Goal: Information Seeking & Learning: Learn about a topic

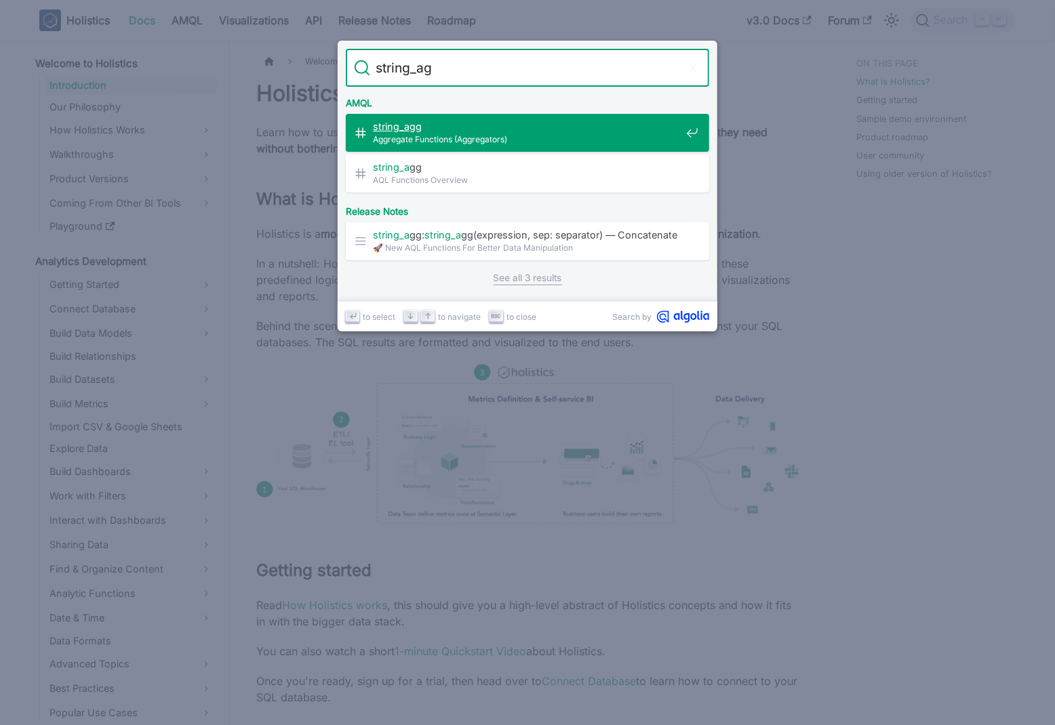
type input "string_agg"
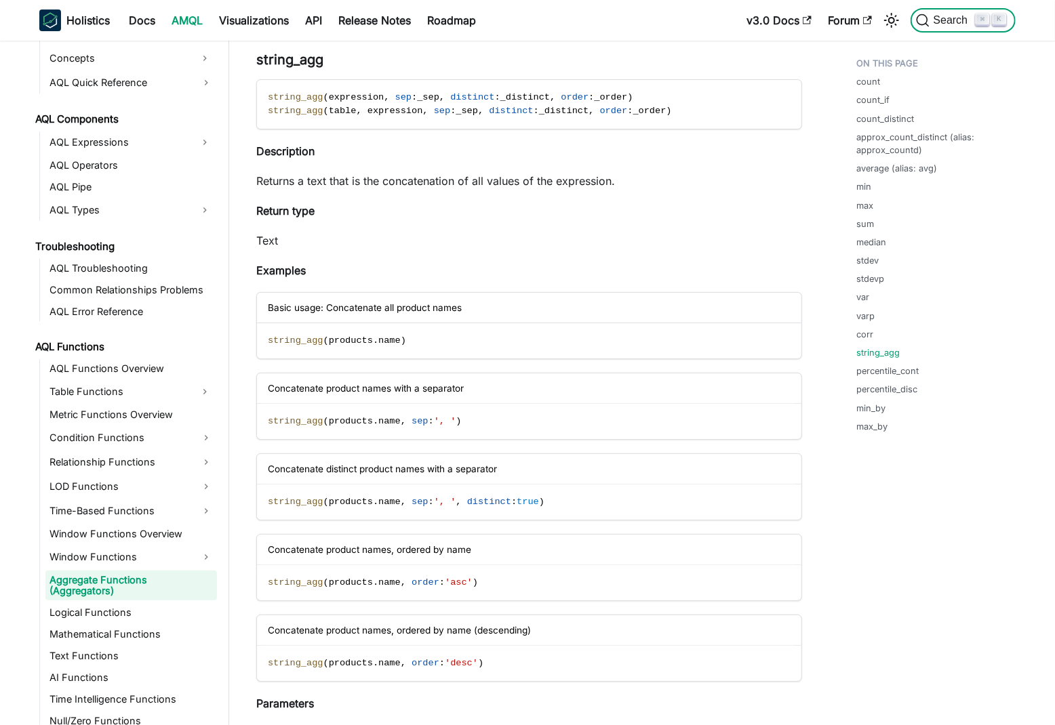
scroll to position [685, 0]
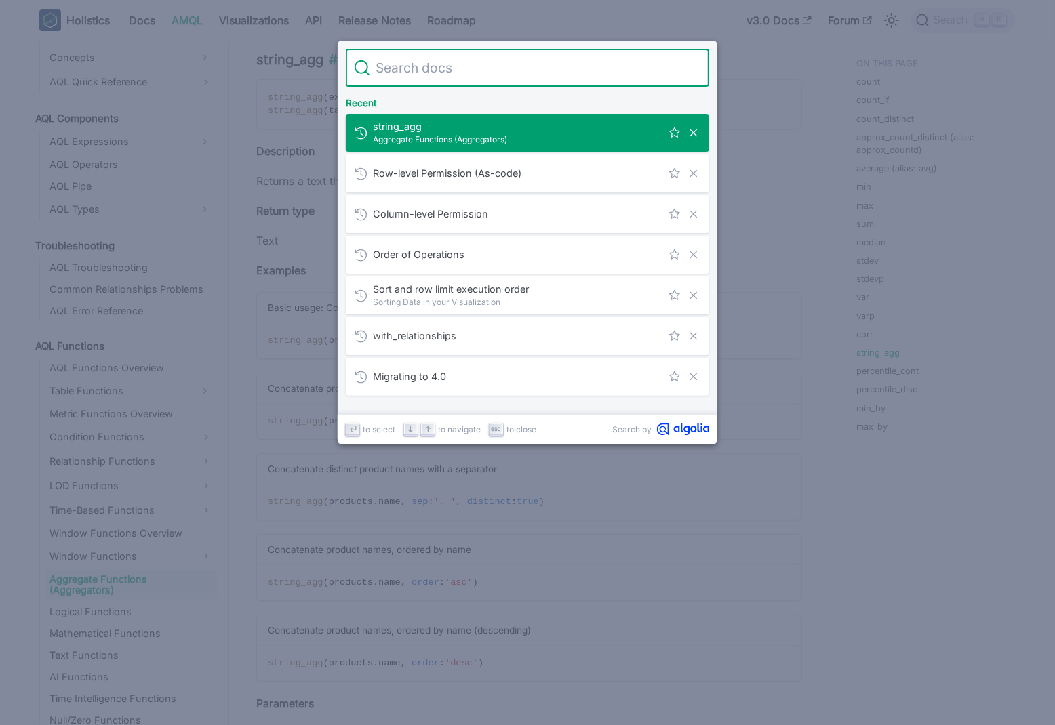
type input "o"
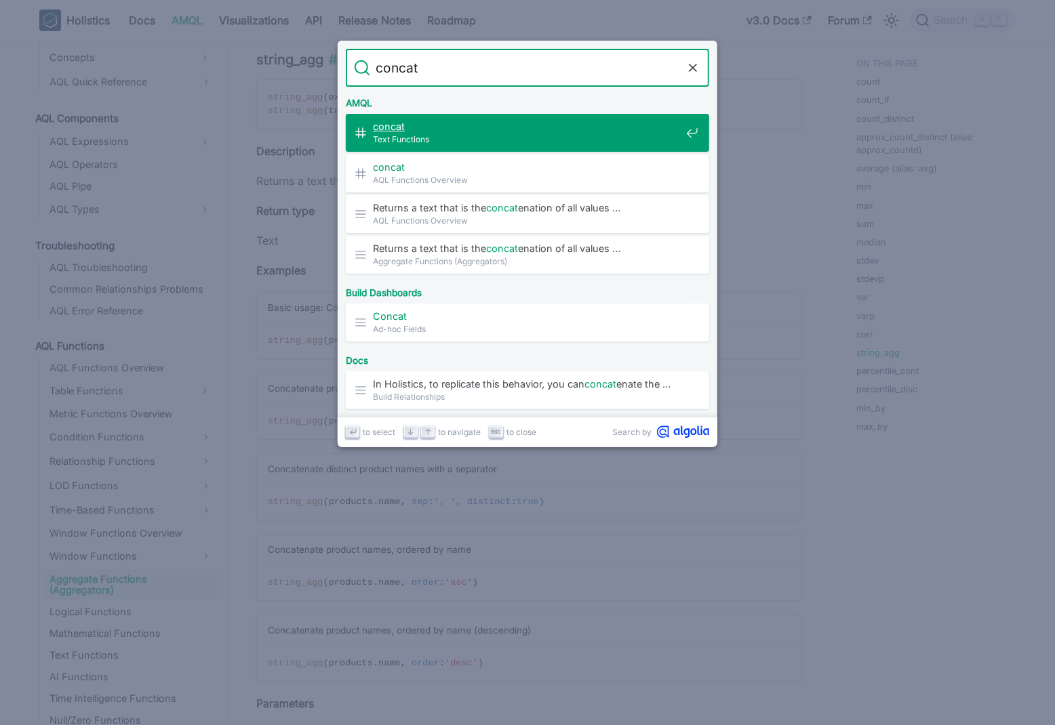
type input "concat"
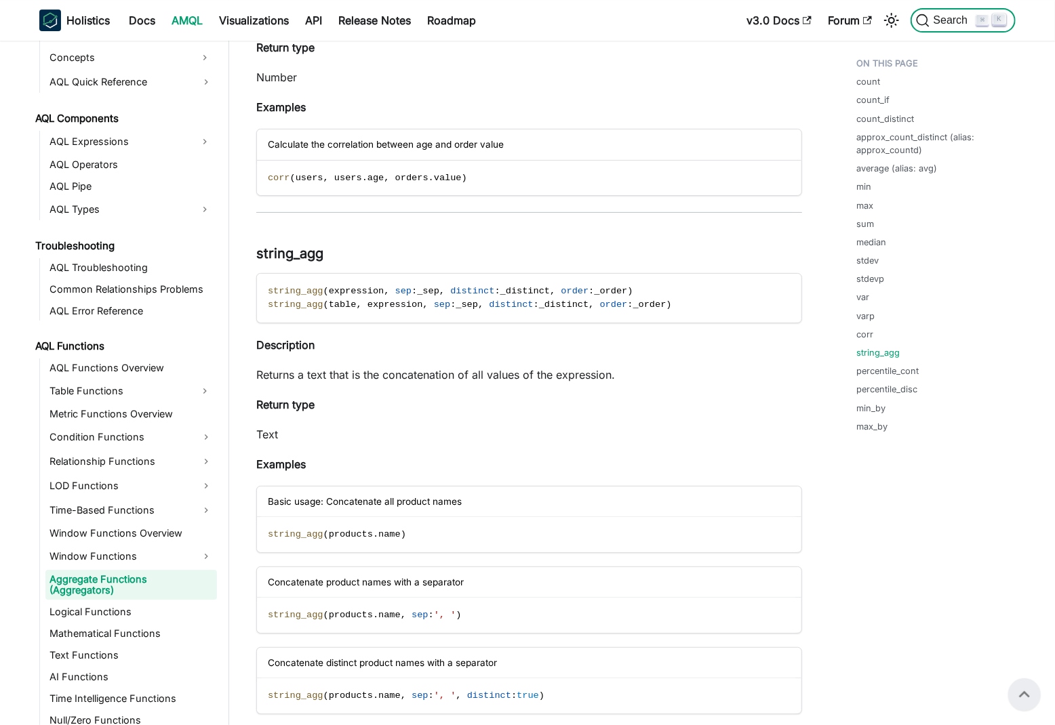
scroll to position [5499, 0]
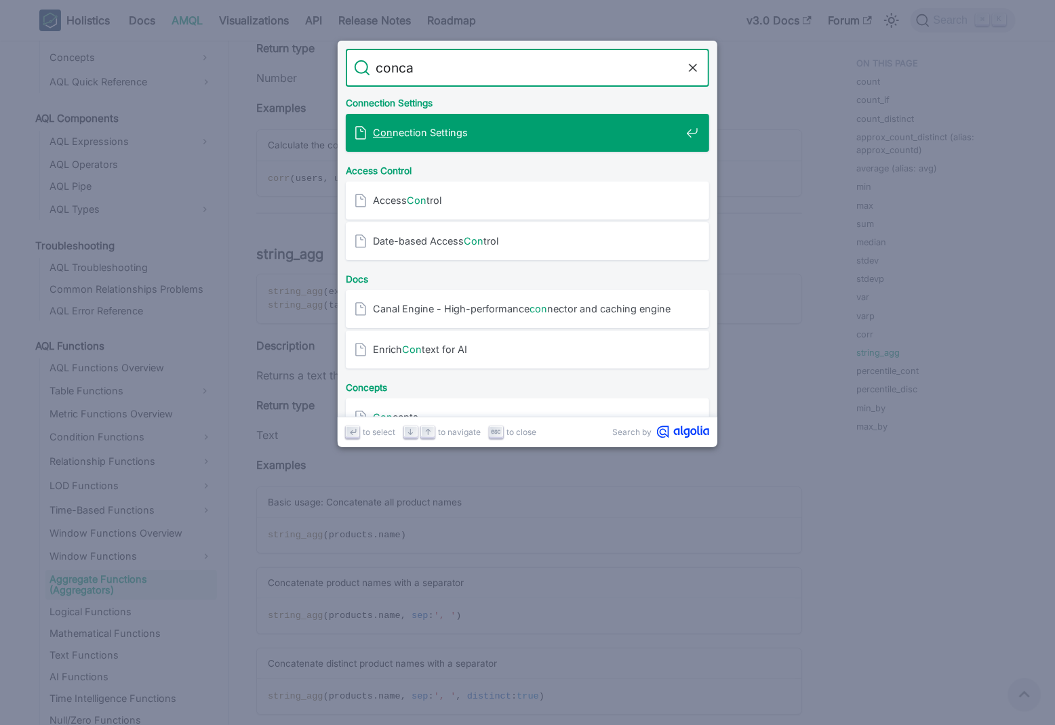
type input "concat"
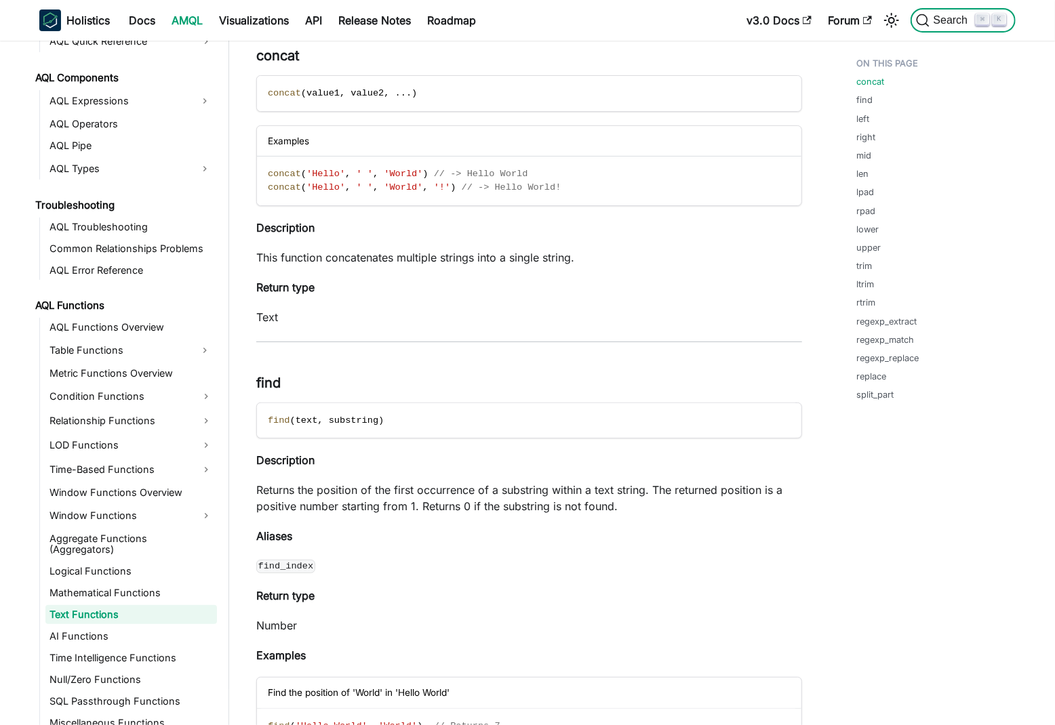
scroll to position [727, 0]
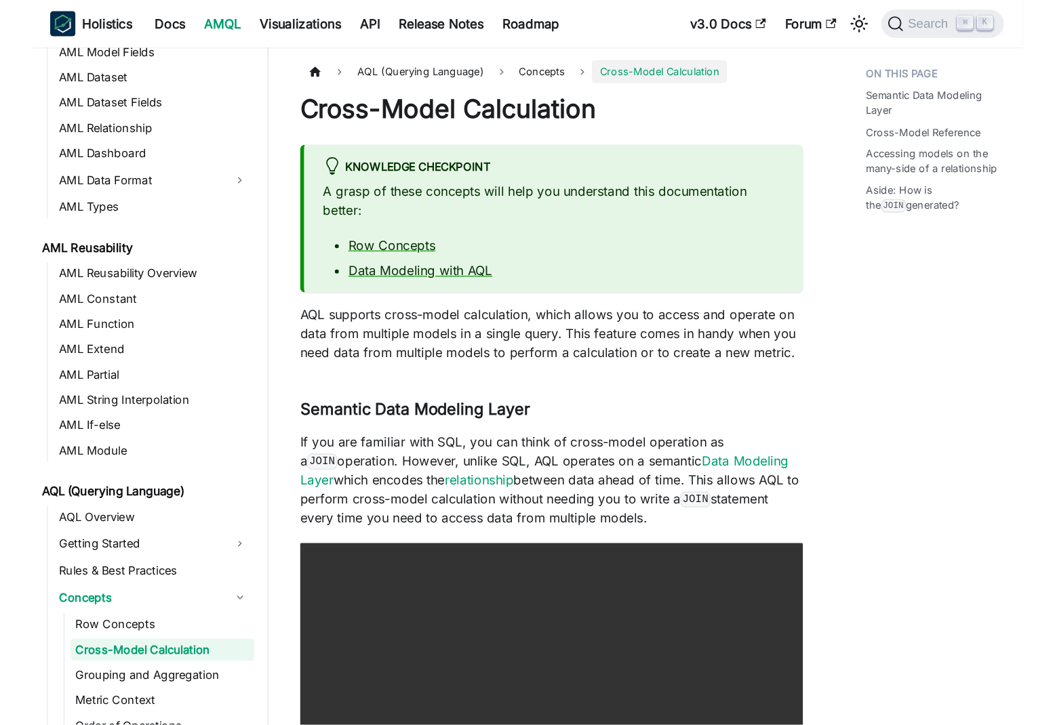
scroll to position [291, 0]
